Goal: Task Accomplishment & Management: Manage account settings

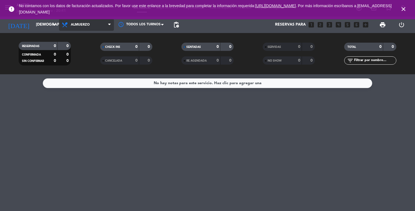
click at [111, 30] on span "Almuerzo" at bounding box center [86, 25] width 55 height 12
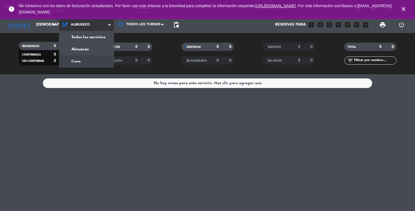
click at [90, 62] on div "menu ANTRO jueves 25. septiembre - 20:41 Mis reservas Mapa de mesas Disponibili…" at bounding box center [207, 37] width 415 height 74
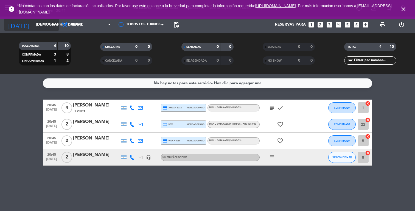
click at [52, 28] on input "[DEMOGRAPHIC_DATA] [DATE]" at bounding box center [59, 25] width 52 height 10
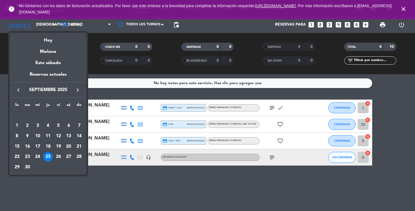
click at [19, 166] on div "29" at bounding box center [16, 166] width 9 height 9
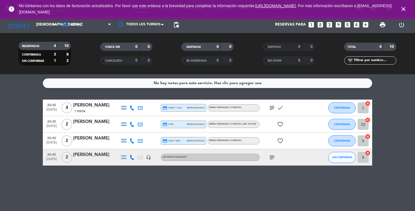
type input "lun. [DATE]"
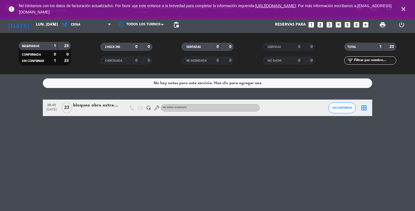
click at [403, 11] on icon "close" at bounding box center [403, 9] width 7 height 7
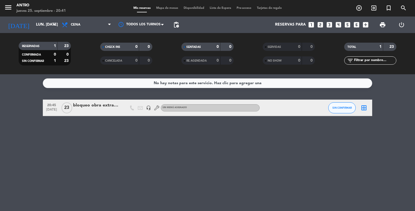
click at [165, 8] on span "Mapa de mesas" at bounding box center [167, 8] width 27 height 3
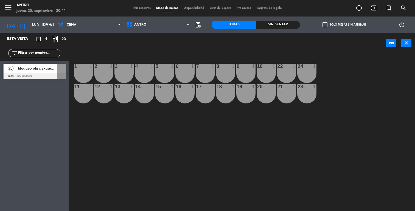
click at [81, 74] on div "1 1" at bounding box center [83, 73] width 19 height 19
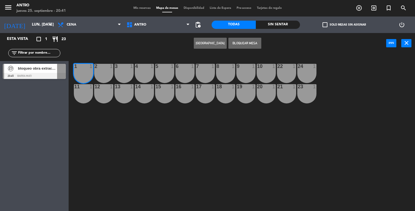
click at [102, 74] on div "2 1" at bounding box center [103, 73] width 19 height 19
click at [133, 76] on div "3 1" at bounding box center [124, 73] width 19 height 19
click at [150, 76] on div "4 1" at bounding box center [144, 73] width 19 height 19
click at [168, 77] on div "5 1" at bounding box center [164, 73] width 19 height 19
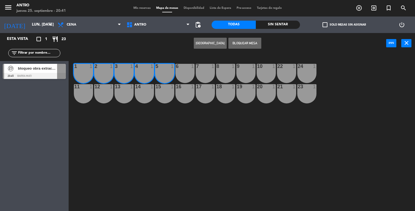
click at [184, 77] on div "6 1" at bounding box center [184, 73] width 19 height 19
click at [200, 76] on div "7 1" at bounding box center [205, 73] width 19 height 19
click at [228, 76] on div "8 1" at bounding box center [225, 73] width 19 height 19
click at [244, 74] on div "9 1" at bounding box center [245, 73] width 19 height 19
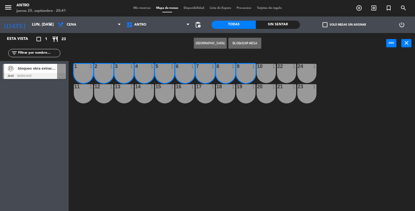
click at [266, 75] on div "10 1" at bounding box center [266, 73] width 19 height 19
click at [284, 74] on div "22 1" at bounding box center [286, 73] width 19 height 19
click at [244, 43] on button "Bloquear Mesa" at bounding box center [244, 43] width 33 height 11
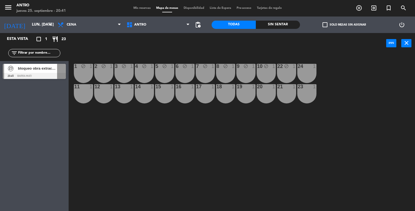
click at [307, 77] on div "24 1" at bounding box center [306, 73] width 19 height 19
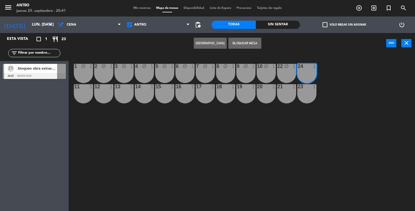
click at [249, 45] on button "Bloquear Mesa" at bounding box center [244, 43] width 33 height 11
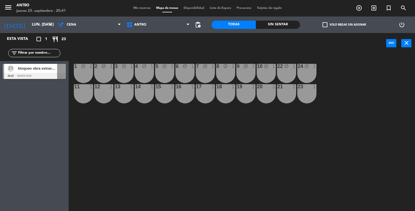
click at [313, 91] on div "23 1" at bounding box center [306, 93] width 19 height 19
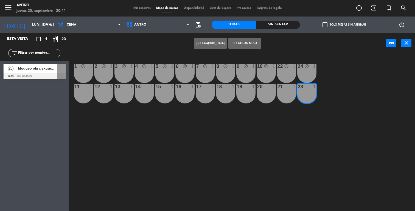
click at [248, 44] on button "Bloquear Mesa" at bounding box center [244, 43] width 33 height 11
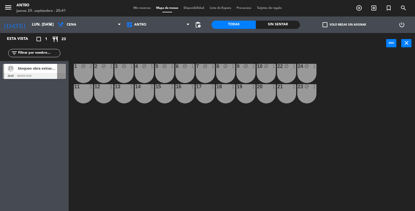
click at [285, 94] on div "21 1" at bounding box center [286, 93] width 19 height 19
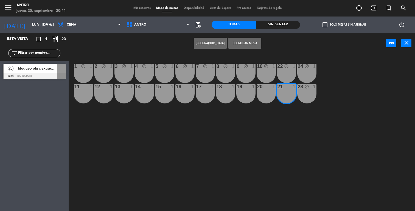
click at [268, 93] on div "20 1" at bounding box center [266, 93] width 19 height 19
click at [239, 92] on div "19 1" at bounding box center [245, 93] width 19 height 19
click at [224, 92] on div "18 1" at bounding box center [225, 93] width 19 height 19
click at [200, 92] on div "17 1" at bounding box center [205, 93] width 19 height 19
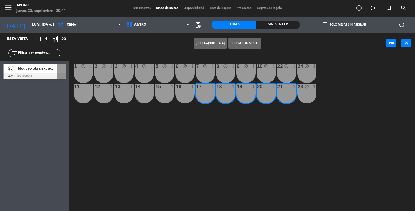
click at [180, 91] on div "16 1" at bounding box center [184, 93] width 19 height 19
click at [169, 92] on div "15 1" at bounding box center [164, 93] width 19 height 19
click at [147, 92] on div "14 1" at bounding box center [144, 93] width 19 height 19
click at [129, 92] on div "13 1" at bounding box center [124, 93] width 19 height 19
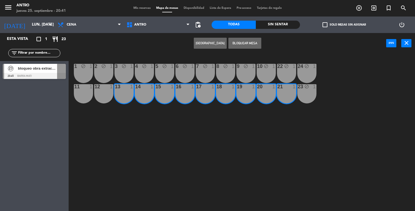
click at [92, 91] on div "11 1" at bounding box center [83, 93] width 19 height 19
click at [75, 88] on div "11" at bounding box center [74, 86] width 0 height 5
click at [237, 42] on button "Bloquear Mesa" at bounding box center [244, 43] width 33 height 11
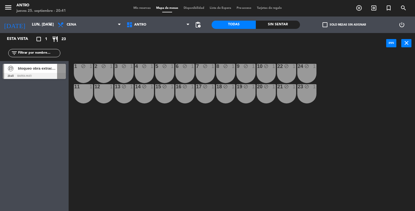
click at [82, 92] on div "11 1" at bounding box center [83, 93] width 19 height 19
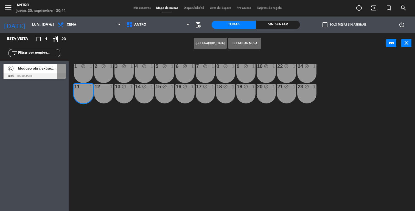
click at [99, 94] on div "12 1" at bounding box center [103, 93] width 19 height 19
click at [249, 41] on button "Bloquear Mesa" at bounding box center [244, 43] width 33 height 11
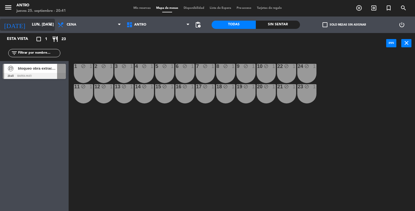
click at [29, 23] on input "lun. [DATE]" at bounding box center [55, 25] width 52 height 10
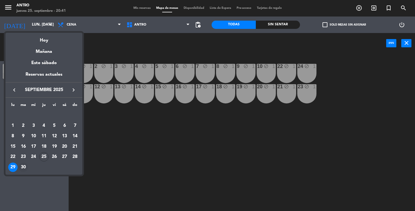
click at [23, 165] on div "30" at bounding box center [23, 166] width 9 height 9
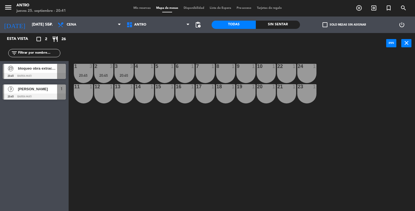
click at [87, 94] on div "11 1" at bounding box center [83, 93] width 19 height 19
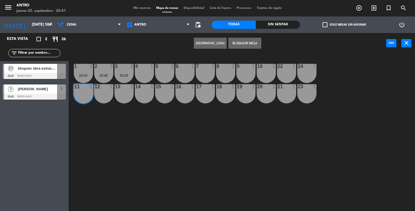
click at [102, 95] on div "12 1" at bounding box center [103, 93] width 19 height 19
click at [121, 96] on div "13 1" at bounding box center [124, 93] width 19 height 19
click at [144, 93] on div "14 1" at bounding box center [144, 93] width 19 height 19
click at [161, 94] on div "15 1" at bounding box center [164, 93] width 19 height 19
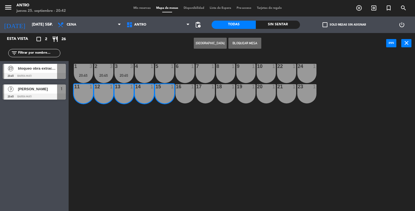
click at [186, 91] on div "16 1" at bounding box center [184, 93] width 19 height 19
click at [204, 90] on div "17 1" at bounding box center [205, 93] width 19 height 19
click at [231, 93] on div "18 1" at bounding box center [225, 93] width 19 height 19
click at [249, 94] on div "19 1" at bounding box center [245, 93] width 19 height 19
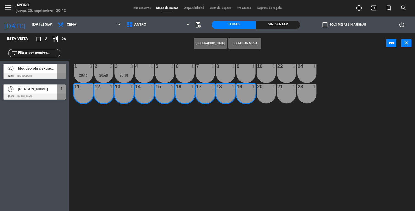
click at [262, 94] on div "20 1" at bounding box center [266, 93] width 19 height 19
click at [289, 94] on div "21 1" at bounding box center [286, 93] width 19 height 19
click at [305, 94] on div "23 1" at bounding box center [306, 93] width 19 height 19
click at [242, 45] on button "Bloquear Mesa" at bounding box center [244, 43] width 33 height 11
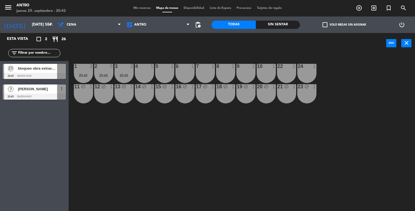
click at [145, 72] on div "4 1" at bounding box center [144, 73] width 19 height 19
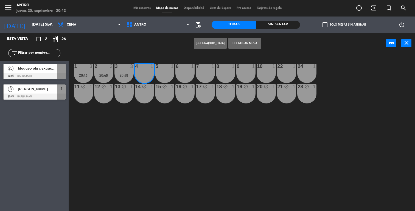
click at [156, 73] on div "5 1" at bounding box center [164, 73] width 19 height 19
click at [187, 74] on div "6 1" at bounding box center [184, 73] width 19 height 19
click at [203, 75] on div "7 1" at bounding box center [205, 73] width 19 height 19
click at [223, 76] on div "8 1" at bounding box center [225, 73] width 19 height 19
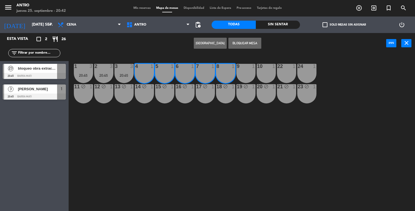
click at [247, 77] on div "9 1" at bounding box center [245, 73] width 19 height 19
click at [263, 76] on div "10 1" at bounding box center [266, 73] width 19 height 19
click at [281, 76] on div "22 1" at bounding box center [286, 73] width 19 height 19
click at [302, 75] on div "24 1" at bounding box center [306, 73] width 19 height 19
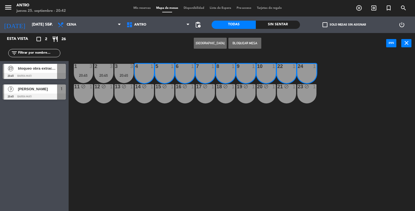
click at [247, 43] on button "Bloquear Mesa" at bounding box center [244, 43] width 33 height 11
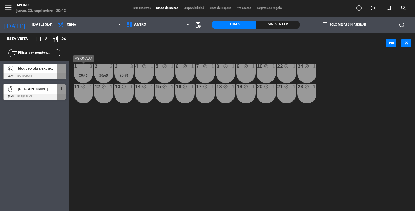
click at [84, 77] on div "20:45" at bounding box center [83, 75] width 19 height 4
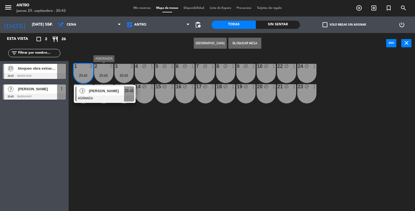
click at [101, 76] on div "20:45" at bounding box center [103, 75] width 19 height 4
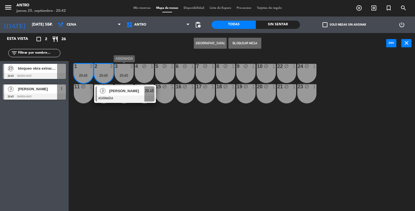
click at [117, 75] on div "20:45" at bounding box center [124, 75] width 19 height 4
click at [126, 71] on div "3 3 20:45" at bounding box center [124, 73] width 19 height 19
click at [240, 43] on button "Bloquear Mesa" at bounding box center [244, 43] width 33 height 11
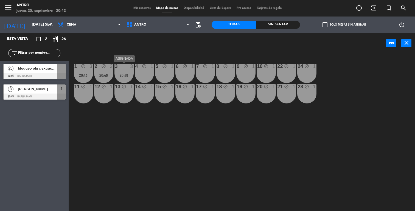
click at [124, 71] on div "3 3 20:45" at bounding box center [124, 73] width 19 height 19
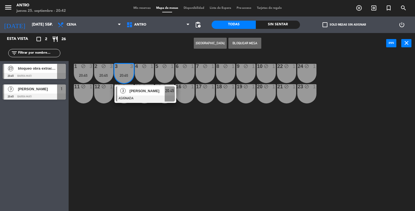
click at [248, 44] on button "Bloquear Mesa" at bounding box center [244, 43] width 33 height 11
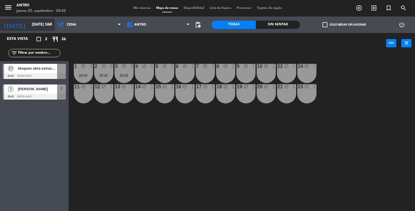
click at [29, 22] on input "[DATE] sep." at bounding box center [55, 25] width 52 height 10
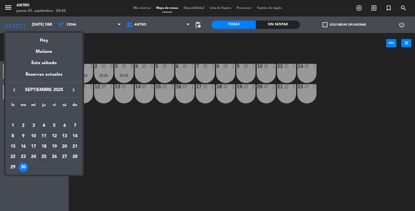
click at [74, 89] on icon "keyboard_arrow_right" at bounding box center [73, 90] width 7 height 7
click at [34, 122] on div "1" at bounding box center [33, 125] width 9 height 9
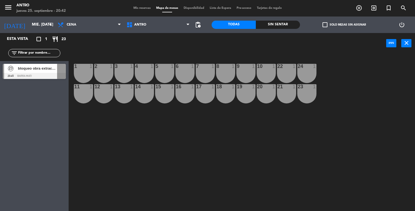
click at [84, 65] on div at bounding box center [83, 66] width 9 height 5
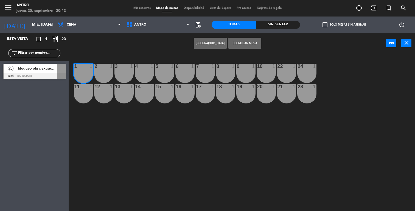
click at [101, 71] on div "2 1" at bounding box center [103, 73] width 19 height 19
click at [122, 73] on div "3 1" at bounding box center [124, 73] width 19 height 19
click at [144, 72] on div "4 1" at bounding box center [144, 73] width 19 height 19
click at [160, 72] on div "5 1" at bounding box center [164, 73] width 19 height 19
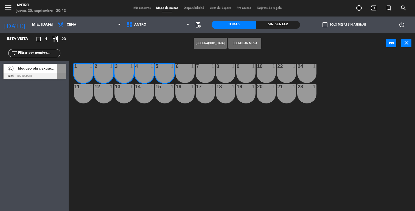
click at [180, 71] on div "6 1" at bounding box center [184, 73] width 19 height 19
click at [202, 71] on div "7 1" at bounding box center [205, 73] width 19 height 19
click at [222, 72] on div "8 1" at bounding box center [225, 73] width 19 height 19
click at [240, 70] on div "9 1" at bounding box center [245, 73] width 19 height 19
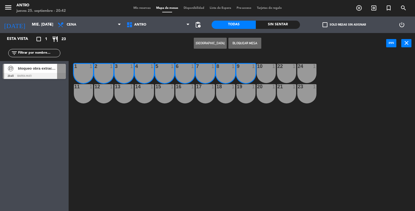
click at [256, 70] on div "1 1 2 1 3 1 4 1 5 1 6 1 7 1 8 1 9 1 10 1 22 1 24 1 11 1 12 1 13 1 14 1 15 1 16 …" at bounding box center [244, 132] width 342 height 157
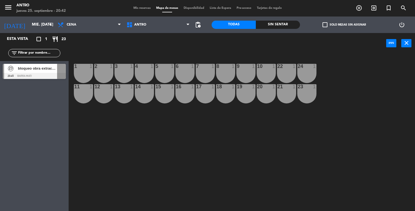
click at [266, 72] on div "10 1" at bounding box center [266, 73] width 19 height 19
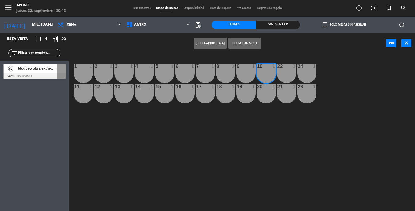
click at [205, 71] on div "7 1" at bounding box center [205, 73] width 19 height 19
click at [220, 73] on div "8 1" at bounding box center [225, 73] width 19 height 19
click at [244, 73] on div "9 1" at bounding box center [245, 73] width 19 height 19
click at [213, 74] on div "7 1" at bounding box center [205, 73] width 19 height 19
click at [228, 74] on div "8 1" at bounding box center [225, 73] width 19 height 19
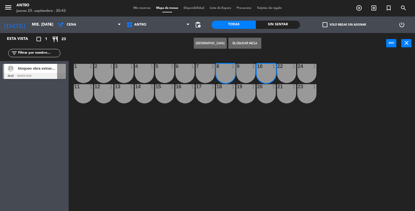
click at [243, 73] on div "9 1" at bounding box center [245, 73] width 19 height 19
click at [238, 45] on button "Bloquear Mesa" at bounding box center [244, 43] width 33 height 11
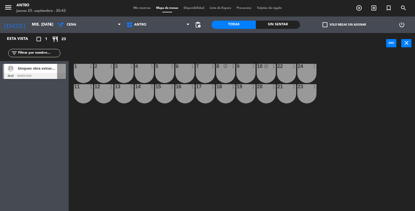
click at [243, 70] on div "9 1" at bounding box center [245, 73] width 19 height 19
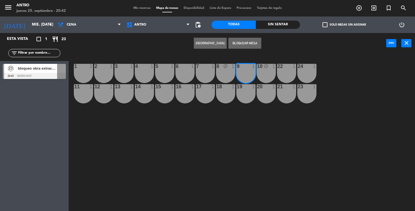
click at [242, 41] on button "Bloquear Mesa" at bounding box center [244, 43] width 33 height 11
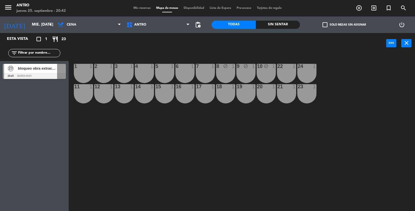
click at [210, 77] on div "7 1" at bounding box center [205, 73] width 19 height 19
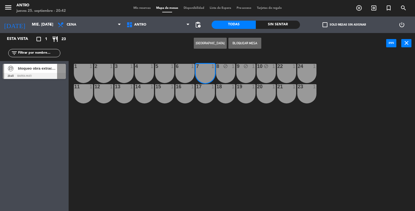
click at [180, 72] on div "6 1" at bounding box center [184, 73] width 19 height 19
click at [165, 72] on div "5 1" at bounding box center [164, 73] width 19 height 19
click at [145, 72] on div "4 1" at bounding box center [144, 73] width 19 height 19
click at [120, 71] on div "3 1" at bounding box center [124, 73] width 19 height 19
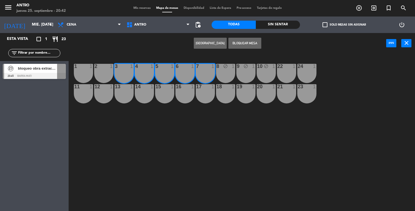
click at [104, 71] on div "2 1" at bounding box center [103, 73] width 19 height 19
click at [79, 70] on div "1 1" at bounding box center [83, 73] width 19 height 19
click at [246, 45] on button "Bloquear Mesa" at bounding box center [244, 43] width 33 height 11
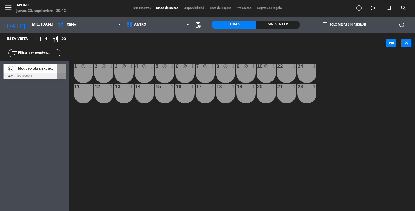
click at [288, 69] on div "22 1" at bounding box center [286, 73] width 19 height 19
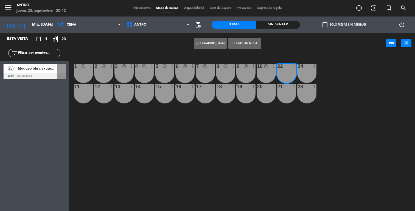
click at [303, 66] on div at bounding box center [306, 66] width 9 height 5
click at [255, 44] on button "Bloquear Mesa" at bounding box center [244, 43] width 33 height 11
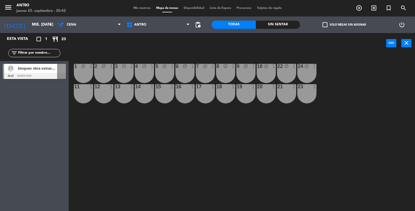
click at [295, 97] on div "21 1" at bounding box center [286, 93] width 19 height 19
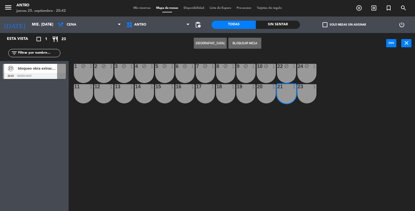
click at [310, 99] on div "23 1" at bounding box center [306, 93] width 19 height 19
click at [251, 44] on button "Bloquear Mesa" at bounding box center [244, 43] width 33 height 11
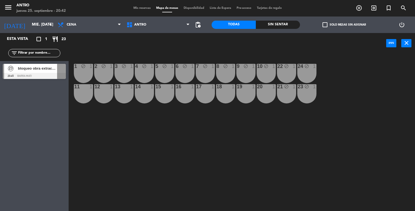
click at [263, 92] on div "20 1" at bounding box center [266, 93] width 19 height 19
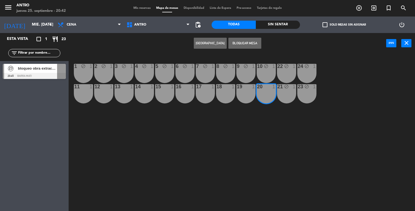
click at [249, 94] on div "19 1" at bounding box center [245, 93] width 19 height 19
click at [219, 93] on div "18 1" at bounding box center [225, 93] width 19 height 19
click at [203, 92] on div "17 1" at bounding box center [205, 93] width 19 height 19
click at [182, 90] on div "16 1" at bounding box center [184, 93] width 19 height 19
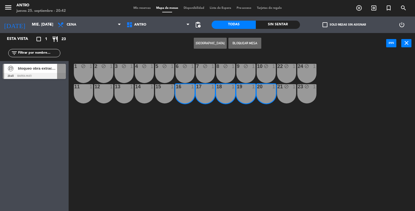
click at [168, 91] on div "15 1" at bounding box center [164, 93] width 19 height 19
click at [137, 91] on div "14 1" at bounding box center [144, 93] width 19 height 19
click at [117, 90] on div "13 1" at bounding box center [124, 93] width 19 height 19
click at [100, 90] on div "12 1" at bounding box center [103, 93] width 19 height 19
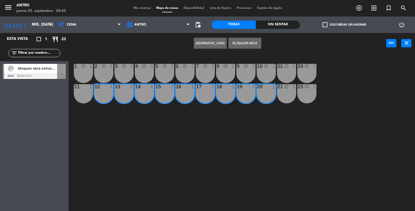
click at [84, 90] on div "11 1" at bounding box center [83, 93] width 19 height 19
click at [240, 43] on button "Bloquear Mesa" at bounding box center [244, 43] width 33 height 11
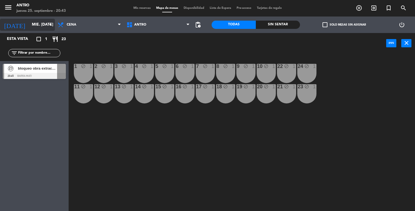
click at [49, 26] on icon "arrow_drop_down" at bounding box center [50, 24] width 7 height 7
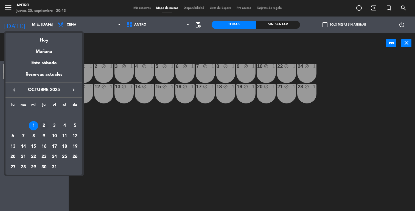
click at [44, 122] on div "2" at bounding box center [43, 125] width 9 height 9
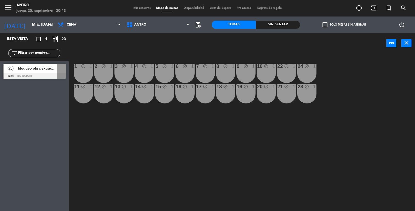
type input "[DEMOGRAPHIC_DATA] [DATE]"
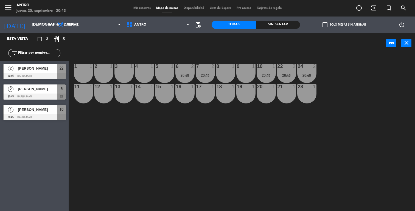
click at [139, 5] on div "menu ANTRO jueves 25. septiembre - 20:43 Mis reservas Mapa de mesas Disponibili…" at bounding box center [207, 8] width 415 height 16
click at [140, 7] on span "Mis reservas" at bounding box center [142, 8] width 23 height 3
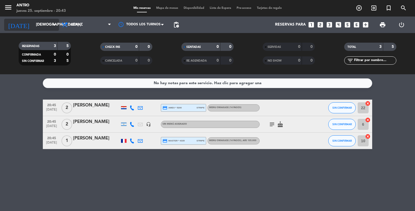
click at [45, 27] on input "[DEMOGRAPHIC_DATA] [DATE]" at bounding box center [59, 25] width 52 height 10
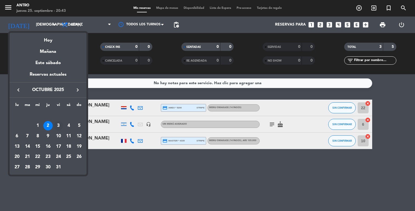
click at [57, 122] on div "3" at bounding box center [58, 125] width 9 height 9
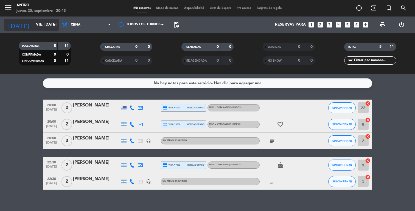
click at [53, 28] on input "vie. [DATE]" at bounding box center [59, 25] width 52 height 10
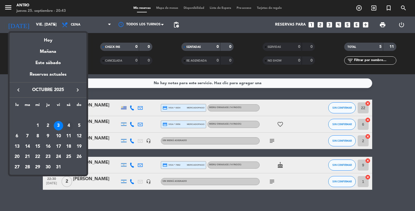
click at [68, 125] on div "4" at bounding box center [68, 125] width 9 height 9
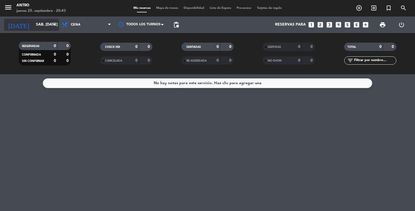
click at [43, 23] on input "sáb. [DATE]" at bounding box center [59, 25] width 52 height 10
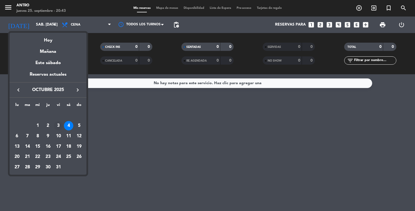
click at [58, 127] on div "3" at bounding box center [58, 125] width 9 height 9
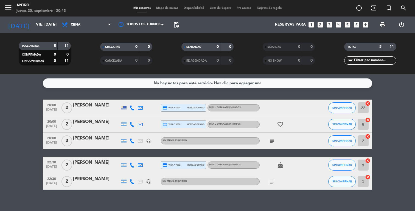
click at [271, 180] on icon "subject" at bounding box center [272, 181] width 7 height 7
click at [45, 24] on input "vie. [DATE]" at bounding box center [59, 25] width 52 height 10
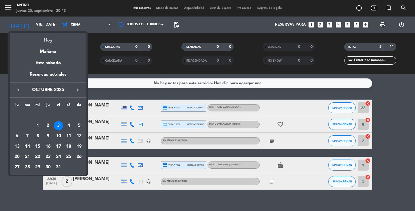
click at [36, 42] on div "Hoy" at bounding box center [48, 38] width 77 height 11
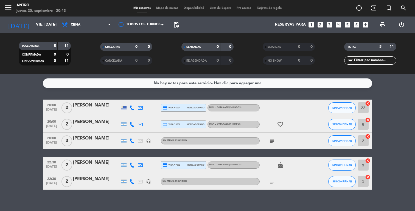
type input "[DEMOGRAPHIC_DATA] [DATE]"
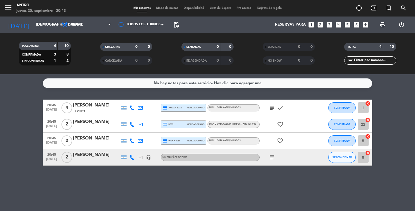
click at [93, 140] on div "[PERSON_NAME]" at bounding box center [96, 138] width 47 height 7
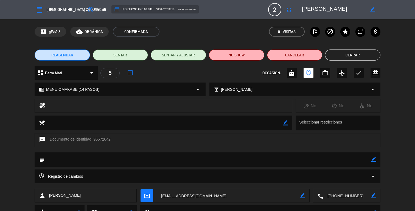
click at [78, 55] on button "REAGENDAR" at bounding box center [62, 54] width 55 height 11
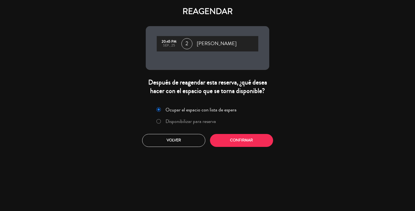
click at [166, 122] on label "Disponibilizar para reserva" at bounding box center [191, 121] width 51 height 5
click at [228, 139] on button "Confirmar" at bounding box center [241, 140] width 63 height 13
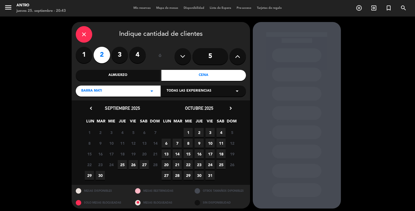
click at [209, 132] on span "3" at bounding box center [210, 132] width 9 height 9
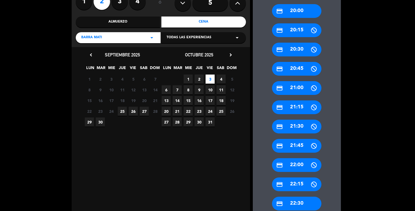
scroll to position [87, 0]
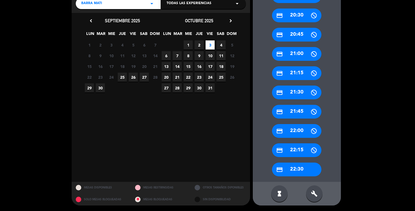
click at [304, 162] on div "credit_card 22:30" at bounding box center [296, 169] width 49 height 14
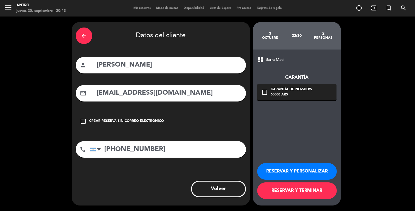
click at [272, 192] on button "RESERVAR Y TERMINAR" at bounding box center [297, 190] width 80 height 16
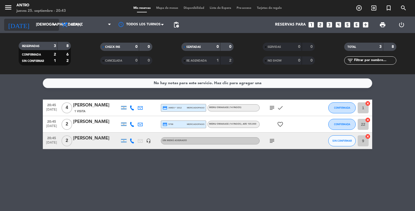
click at [47, 25] on input "[DEMOGRAPHIC_DATA] [DATE]" at bounding box center [59, 25] width 52 height 10
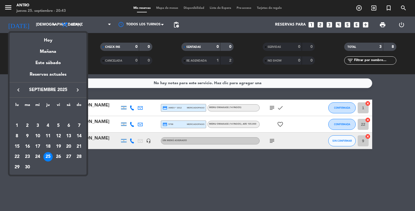
click at [77, 88] on icon "keyboard_arrow_right" at bounding box center [77, 90] width 7 height 7
click at [59, 123] on div "3" at bounding box center [58, 125] width 9 height 9
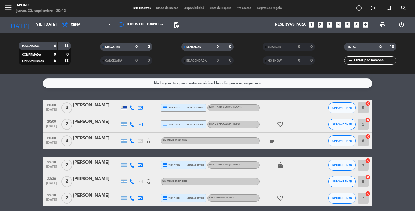
scroll to position [23, 0]
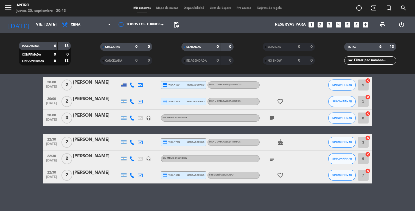
click at [306, 159] on div "subject" at bounding box center [284, 158] width 49 height 16
click at [109, 157] on div "[PERSON_NAME]" at bounding box center [96, 155] width 47 height 7
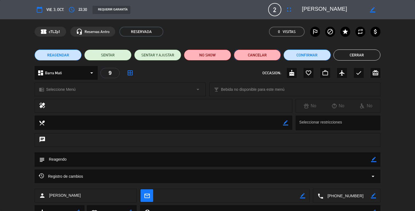
click at [272, 56] on button "Cancelar" at bounding box center [257, 54] width 47 height 11
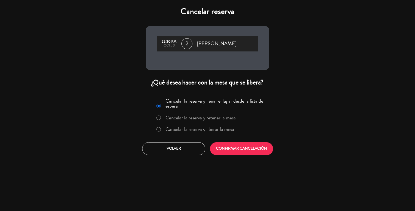
click at [211, 130] on label "Cancelar la reserva y liberar la mesa" at bounding box center [200, 129] width 69 height 5
click at [225, 144] on button "CONFIRMAR CANCELACIÓN" at bounding box center [241, 148] width 63 height 13
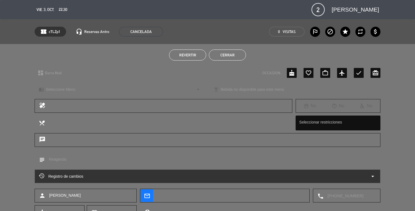
click at [228, 56] on button "Cerrar" at bounding box center [227, 54] width 37 height 11
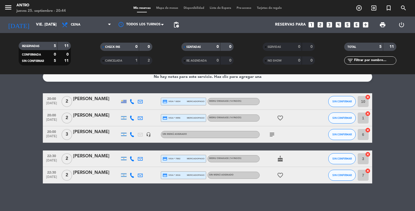
scroll to position [0, 0]
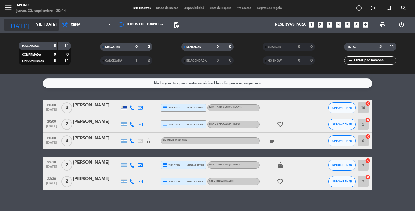
click at [57, 26] on icon "arrow_drop_down" at bounding box center [54, 24] width 7 height 7
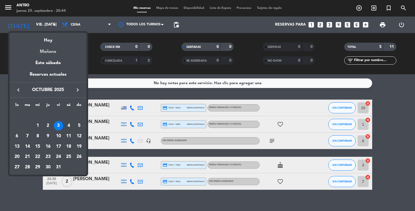
click at [49, 47] on div "Mañana" at bounding box center [48, 49] width 77 height 11
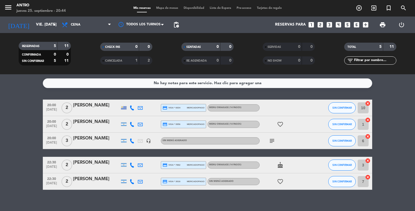
type input "vie. [DATE]"
